Goal: Complete application form: Complete application form

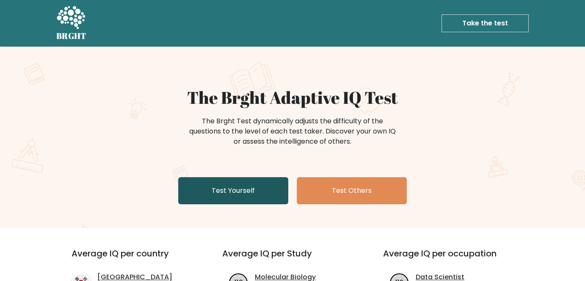
click at [233, 194] on link "Test Yourself" at bounding box center [233, 190] width 110 height 27
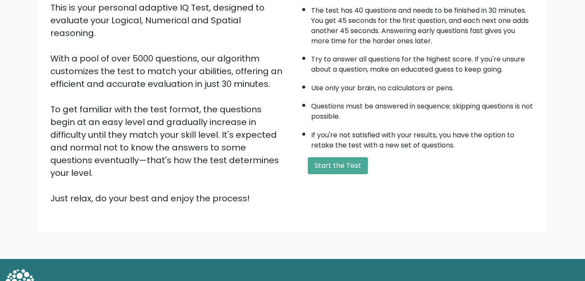
scroll to position [107, 0]
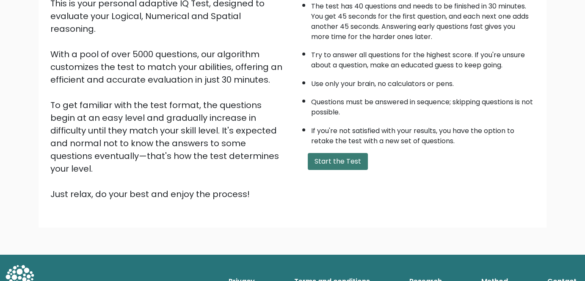
click at [341, 161] on button "Start the Test" at bounding box center [338, 161] width 60 height 17
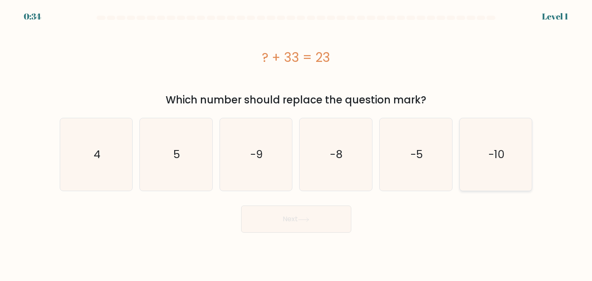
click at [504, 159] on text "-10" at bounding box center [496, 154] width 16 height 15
click at [296, 143] on input "f. -10" at bounding box center [296, 142] width 0 height 2
radio input "true"
click at [318, 205] on div "Next" at bounding box center [296, 216] width 483 height 31
click at [313, 209] on button "Next" at bounding box center [296, 218] width 110 height 27
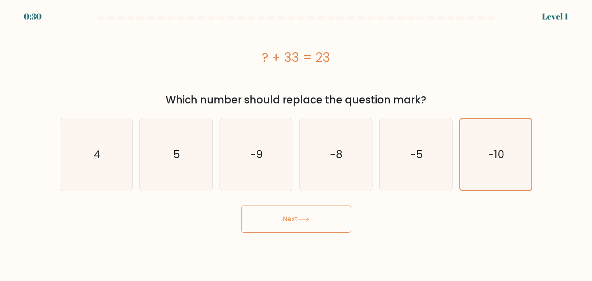
click at [296, 224] on button "Next" at bounding box center [296, 218] width 110 height 27
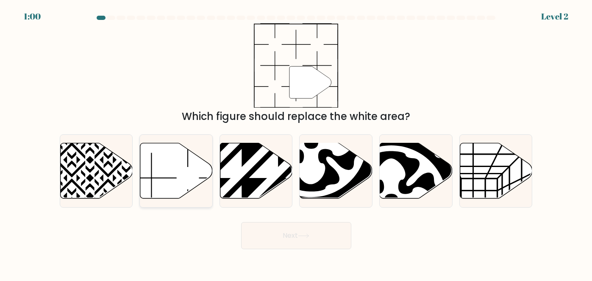
click at [185, 163] on icon at bounding box center [176, 170] width 72 height 55
click at [296, 143] on input "b." at bounding box center [296, 142] width 0 height 2
radio input "true"
click at [299, 231] on button "Next" at bounding box center [296, 235] width 110 height 27
click at [309, 234] on icon at bounding box center [303, 235] width 11 height 5
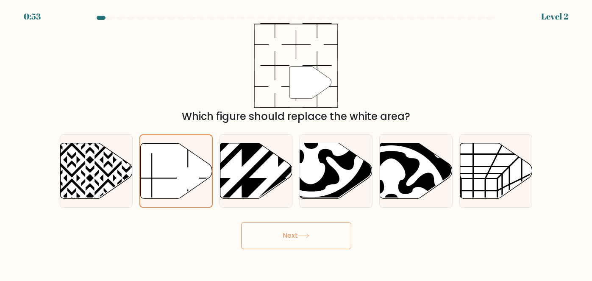
click at [299, 237] on button "Next" at bounding box center [296, 235] width 110 height 27
click at [302, 229] on button "Next" at bounding box center [296, 235] width 110 height 27
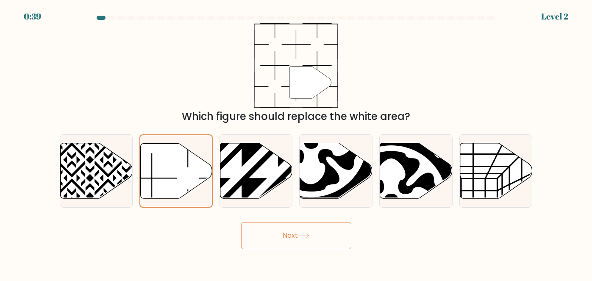
click at [302, 229] on button "Next" at bounding box center [296, 235] width 110 height 27
click at [298, 238] on button "Next" at bounding box center [296, 235] width 110 height 27
click at [296, 242] on button "Next" at bounding box center [296, 235] width 110 height 27
click at [255, 180] on icon at bounding box center [278, 142] width 146 height 146
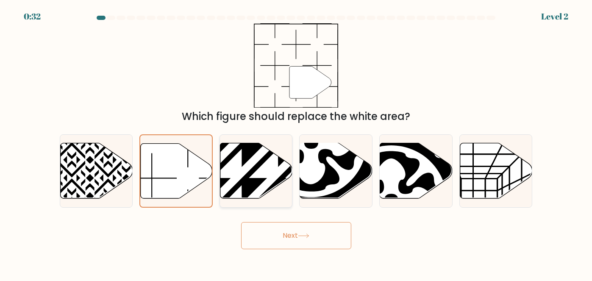
click at [296, 143] on input "c." at bounding box center [296, 142] width 0 height 2
radio input "true"
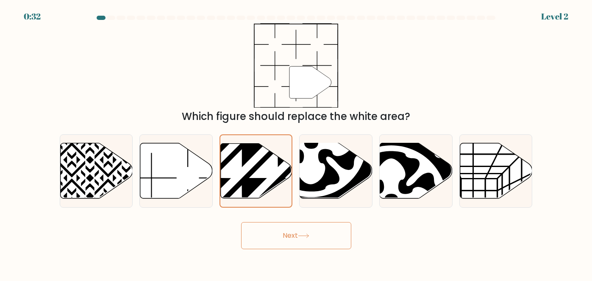
click at [296, 244] on button "Next" at bounding box center [296, 235] width 110 height 27
click at [166, 167] on icon at bounding box center [176, 170] width 72 height 55
click at [296, 143] on input "b." at bounding box center [296, 142] width 0 height 2
radio input "true"
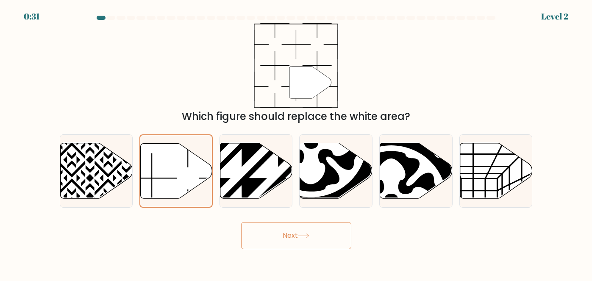
click at [281, 252] on body "0:31 Level 2" at bounding box center [296, 140] width 592 height 281
click at [288, 237] on button "Next" at bounding box center [296, 235] width 110 height 27
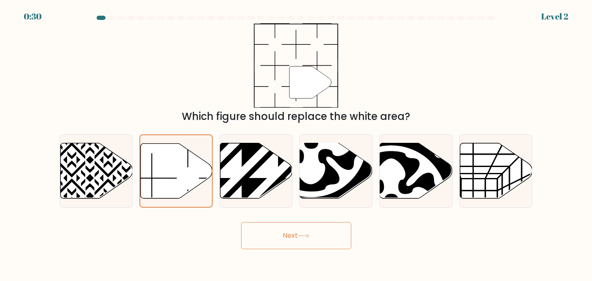
click at [288, 237] on button "Next" at bounding box center [296, 235] width 110 height 27
click at [75, 178] on icon at bounding box center [96, 170] width 72 height 55
click at [296, 143] on input "a." at bounding box center [296, 142] width 0 height 2
radio input "true"
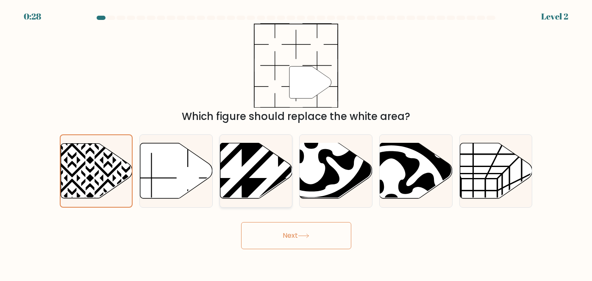
click at [276, 177] on icon at bounding box center [256, 170] width 72 height 55
click at [296, 143] on input "c." at bounding box center [296, 142] width 0 height 2
radio input "true"
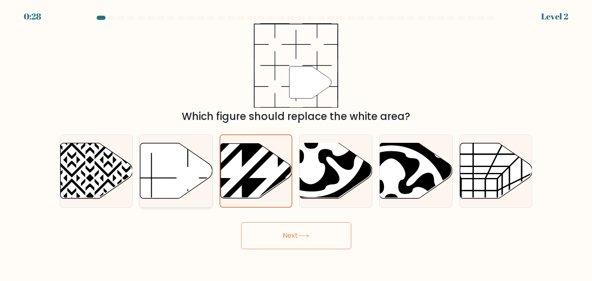
click at [191, 172] on icon at bounding box center [176, 170] width 72 height 55
click at [296, 143] on input "b." at bounding box center [296, 142] width 0 height 2
radio input "true"
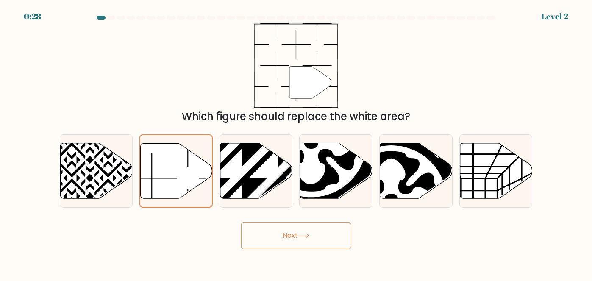
click at [314, 247] on button "Next" at bounding box center [296, 235] width 110 height 27
click at [314, 246] on button "Next" at bounding box center [296, 235] width 110 height 27
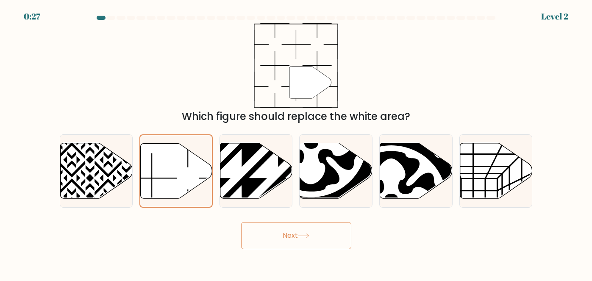
click at [314, 245] on button "Next" at bounding box center [296, 235] width 110 height 27
click at [535, 180] on div "f." at bounding box center [496, 170] width 80 height 73
click at [515, 183] on icon at bounding box center [495, 170] width 72 height 55
click at [296, 143] on input "f." at bounding box center [296, 142] width 0 height 2
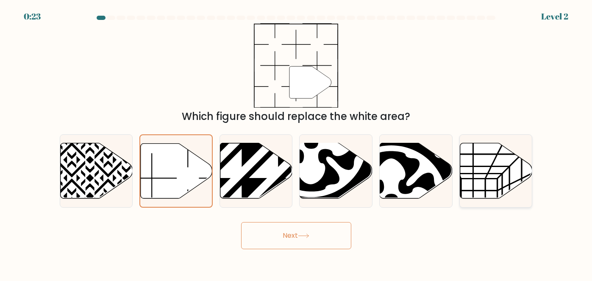
radio input "true"
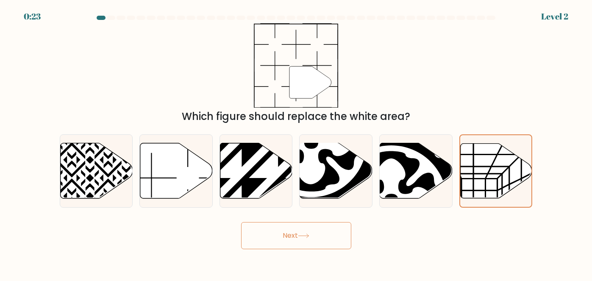
click at [318, 243] on button "Next" at bounding box center [296, 235] width 110 height 27
